Goal: Task Accomplishment & Management: Use online tool/utility

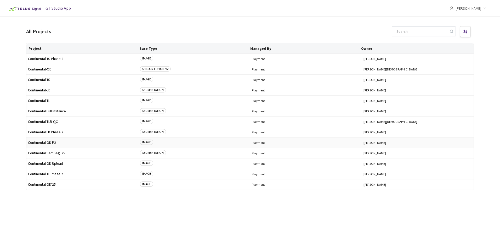
click at [56, 143] on span "Continental OD P2" at bounding box center [82, 142] width 109 height 4
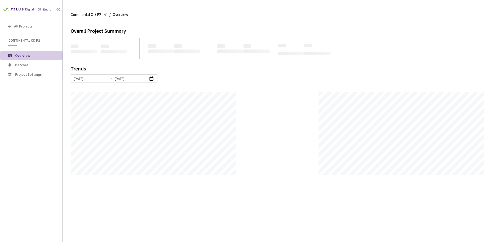
scroll to position [242, 500]
click at [33, 66] on span "Batches" at bounding box center [36, 65] width 43 height 4
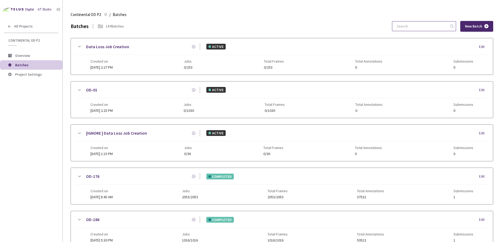
click at [419, 25] on input at bounding box center [422, 25] width 56 height 9
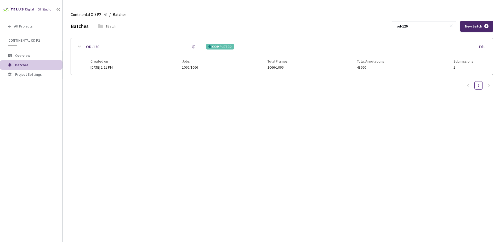
type input "od-120"
click at [80, 47] on icon at bounding box center [79, 47] width 3 height 2
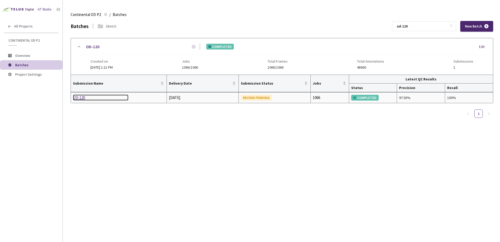
click at [81, 98] on div "OD-120" at bounding box center [100, 97] width 55 height 6
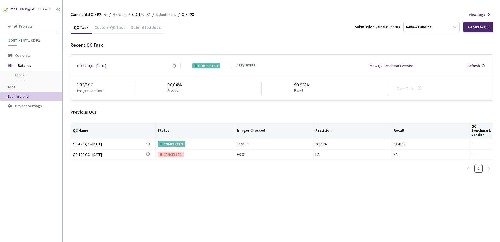
click at [113, 26] on div "Custom QC Task" at bounding box center [110, 29] width 36 height 9
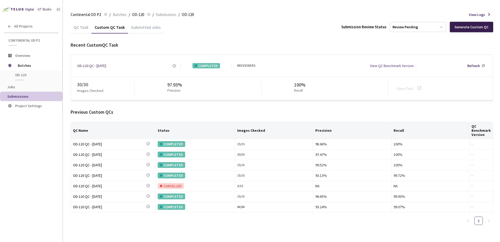
click at [464, 28] on div "Generate Custom QC" at bounding box center [472, 27] width 34 height 4
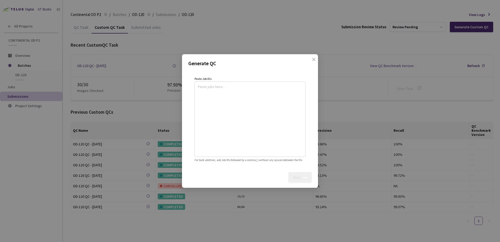
click at [250, 103] on textarea at bounding box center [250, 118] width 104 height 71
paste textarea
type textarea "69342a8d-a5d0-4534-a858-23242a4e9da2"
click at [300, 179] on div "Next" at bounding box center [297, 177] width 8 height 4
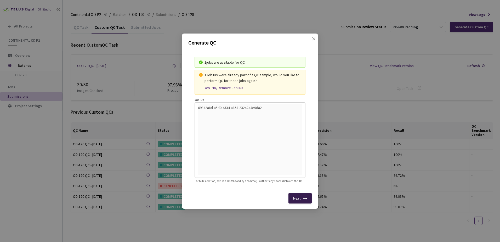
click at [302, 200] on div "Next" at bounding box center [300, 198] width 23 height 10
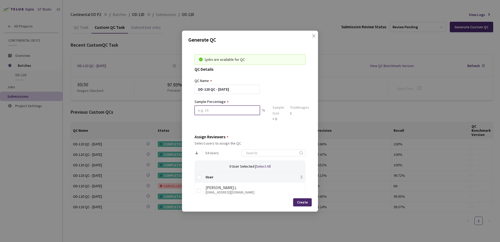
click at [222, 108] on input at bounding box center [227, 109] width 65 height 9
type input "100"
click at [250, 154] on input at bounding box center [271, 153] width 56 height 6
type input "mik"
click at [200, 188] on input "checkbox" at bounding box center [199, 190] width 4 height 4
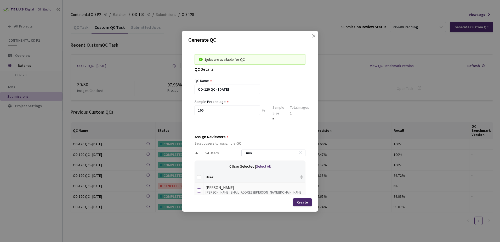
checkbox input "true"
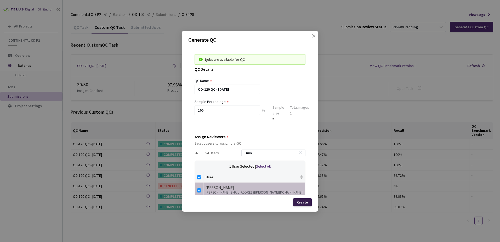
click at [300, 203] on div "Create" at bounding box center [302, 202] width 11 height 4
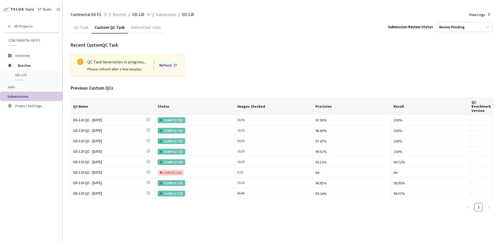
click at [172, 64] on div "Refresh" at bounding box center [167, 65] width 21 height 10
click at [164, 62] on div "Refresh" at bounding box center [167, 65] width 21 height 10
click at [166, 65] on div "Refresh" at bounding box center [165, 65] width 13 height 6
click at [170, 65] on div "Refresh" at bounding box center [165, 65] width 13 height 6
drag, startPoint x: 189, startPoint y: 69, endPoint x: 185, endPoint y: 68, distance: 4.0
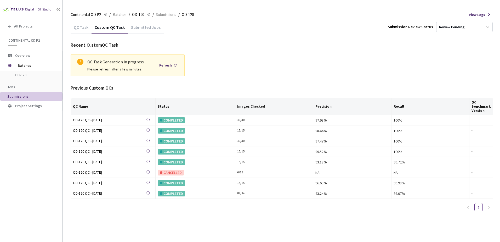
click at [188, 69] on div "QC Task Generation in progress... Please refresh after a few minutes. Refresh" at bounding box center [282, 65] width 423 height 22
click at [171, 67] on div "Refresh" at bounding box center [165, 65] width 13 height 6
click at [175, 67] on div "Refresh" at bounding box center [167, 65] width 21 height 10
click at [169, 65] on div "Refresh" at bounding box center [165, 65] width 13 height 6
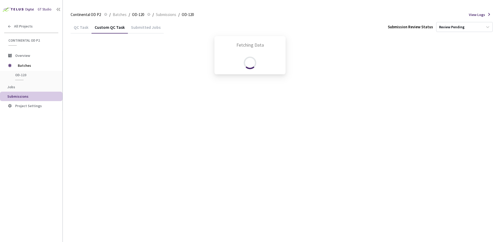
click at [167, 65] on div "Fetching Data" at bounding box center [250, 121] width 500 height 242
click at [166, 65] on div "Fetching Data" at bounding box center [250, 121] width 500 height 242
click at [166, 64] on div "Fetching Data" at bounding box center [250, 121] width 500 height 242
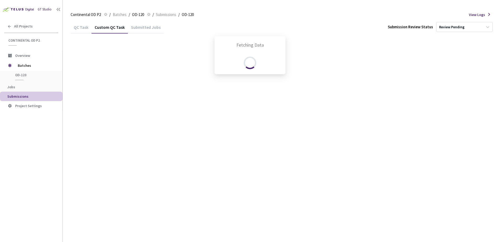
click at [166, 64] on div "Fetching Data" at bounding box center [250, 121] width 500 height 242
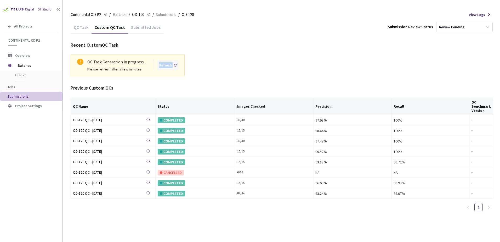
click at [166, 64] on div "Refresh" at bounding box center [165, 65] width 13 height 6
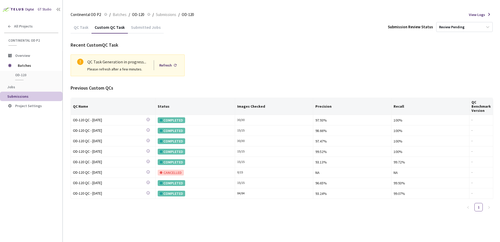
click at [166, 64] on div "Refresh" at bounding box center [165, 65] width 13 height 6
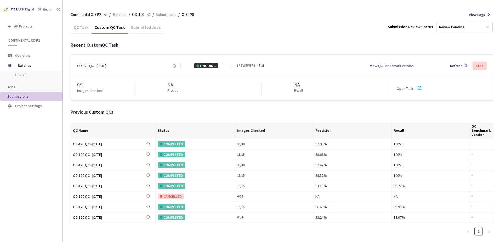
click at [166, 64] on div "OD-120 QC - [DATE] Created at [DATE] at 2:22 PM GMT+2 Created by [PERSON_NAME] …" at bounding box center [129, 65] width 104 height 5
click at [411, 87] on link "Open Task" at bounding box center [405, 88] width 16 height 5
